Goal: Navigation & Orientation: Find specific page/section

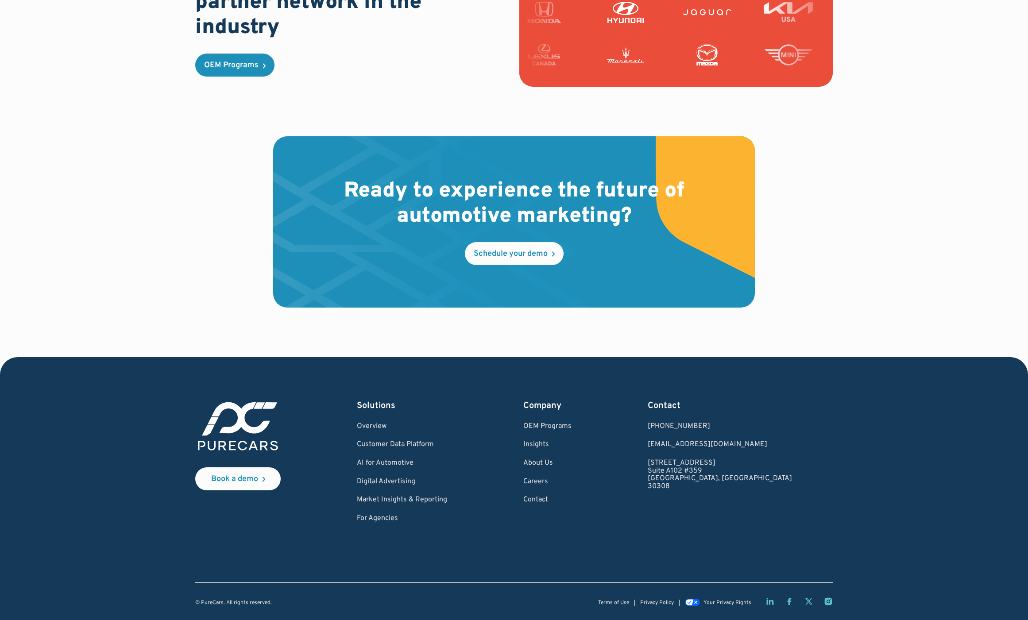
click at [510, 435] on div "Book a demo Solutions Overview Customer Data Platform AI for Automotive Digital…" at bounding box center [513, 461] width 637 height 123
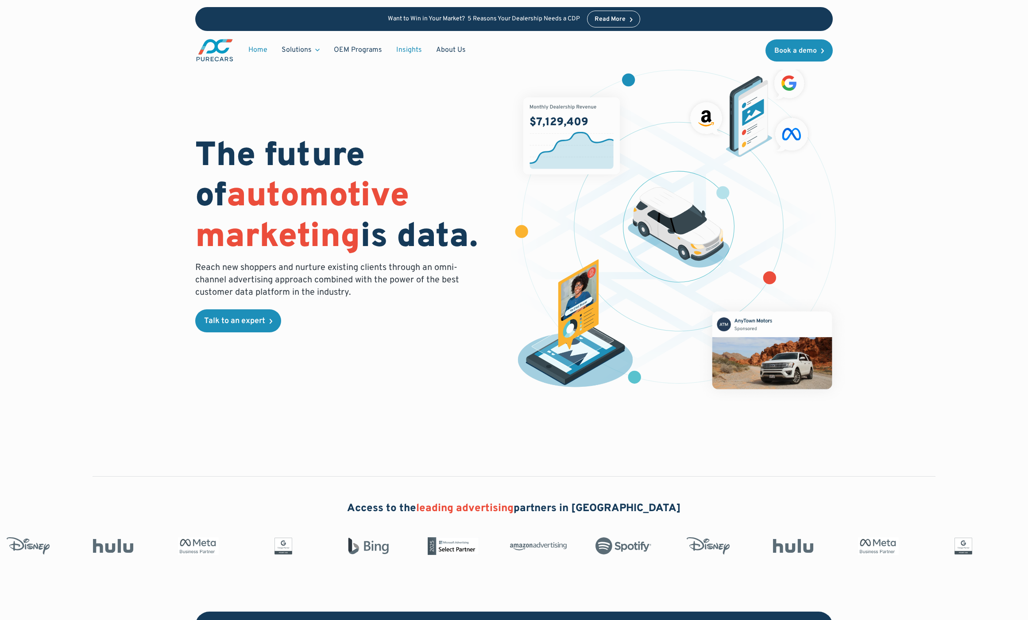
click at [403, 53] on link "Insights" at bounding box center [409, 50] width 40 height 17
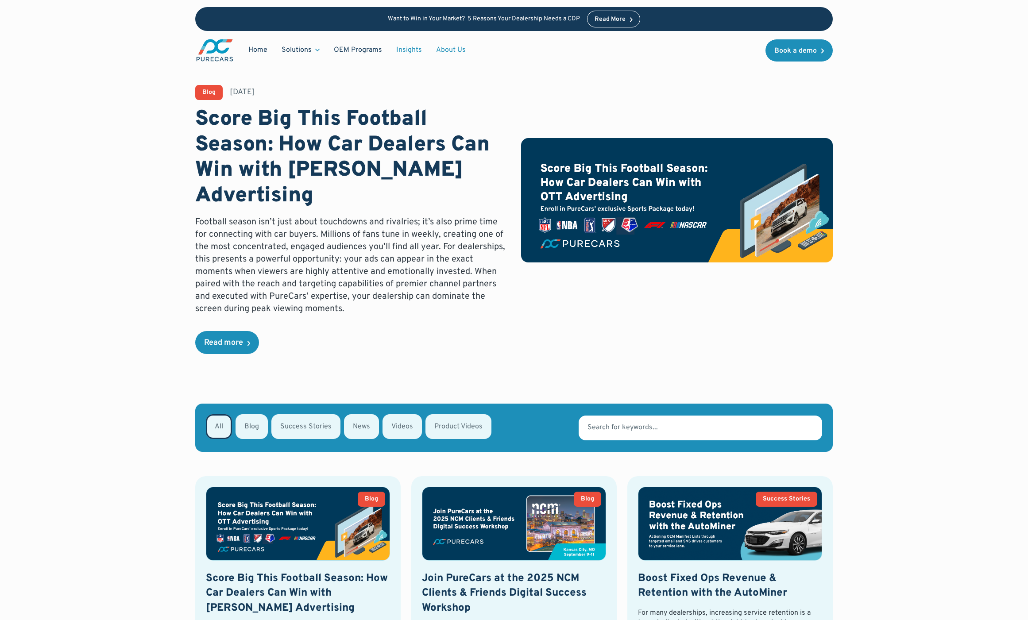
click at [450, 48] on link "About Us" at bounding box center [451, 50] width 44 height 17
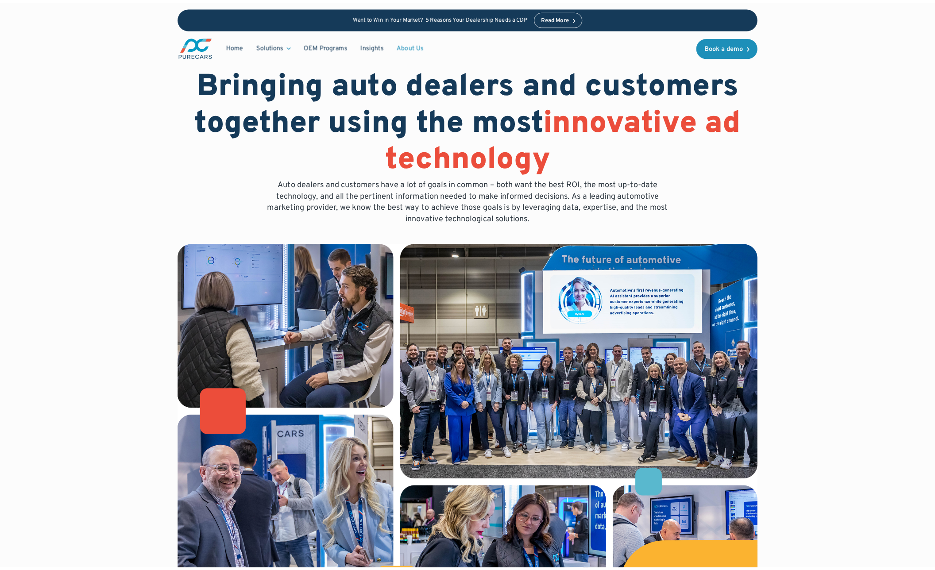
scroll to position [24, 0]
